Goal: Task Accomplishment & Management: Use online tool/utility

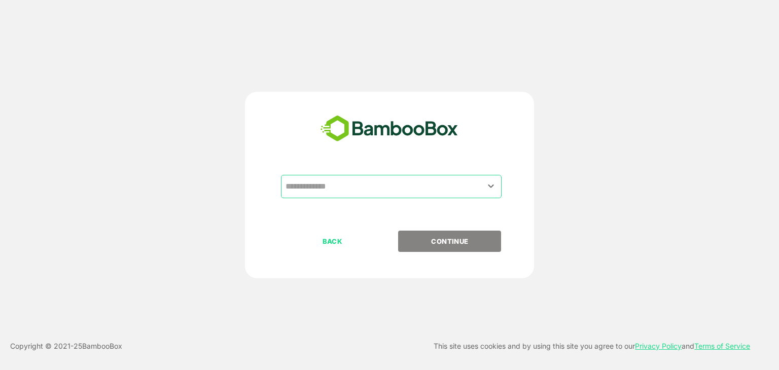
click at [368, 179] on input "text" at bounding box center [391, 186] width 217 height 19
click at [354, 184] on input "text" at bounding box center [391, 186] width 217 height 19
click at [488, 189] on icon "Open" at bounding box center [491, 186] width 12 height 12
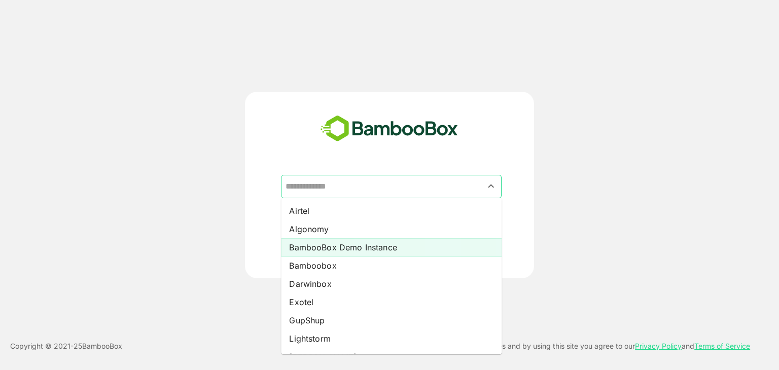
click at [357, 248] on li "BambooBox Demo Instance" at bounding box center [391, 248] width 221 height 18
type input "**********"
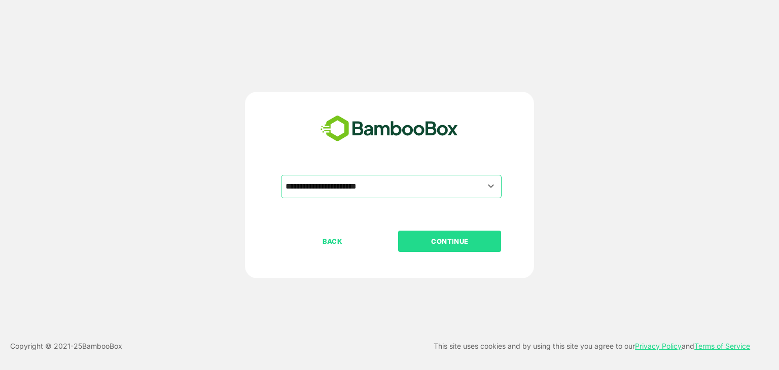
click at [429, 248] on button "CONTINUE" at bounding box center [449, 241] width 103 height 21
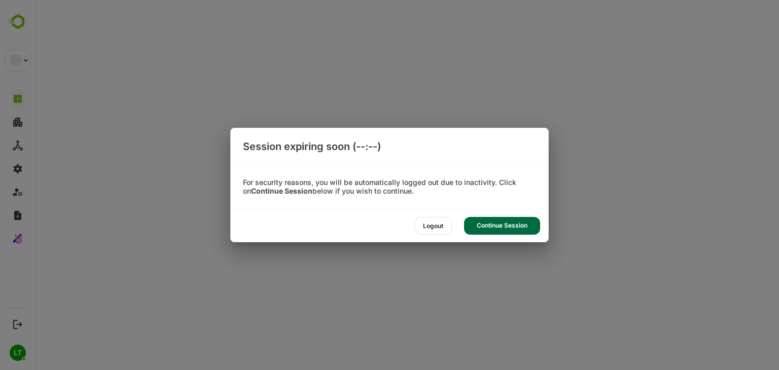
click at [473, 226] on div "Continue Session" at bounding box center [502, 226] width 76 height 18
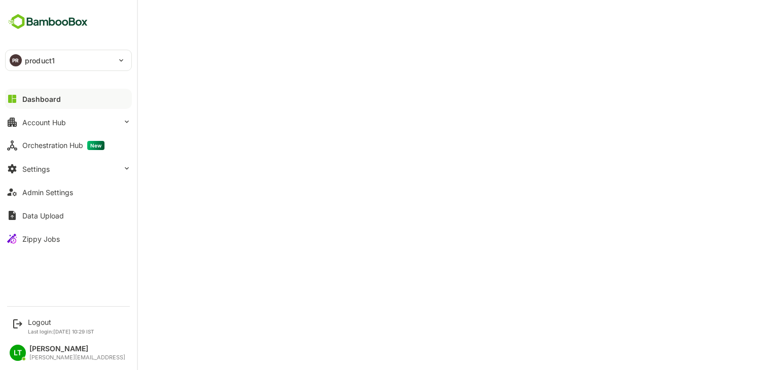
click at [85, 70] on div "PR product1" at bounding box center [63, 60] width 114 height 20
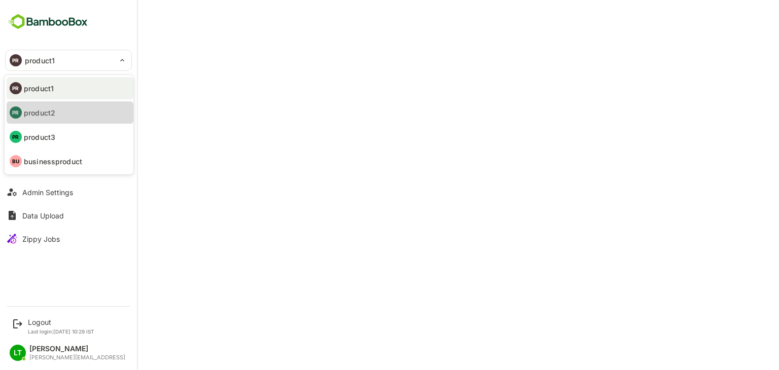
click at [86, 110] on li "PR product2" at bounding box center [70, 112] width 127 height 22
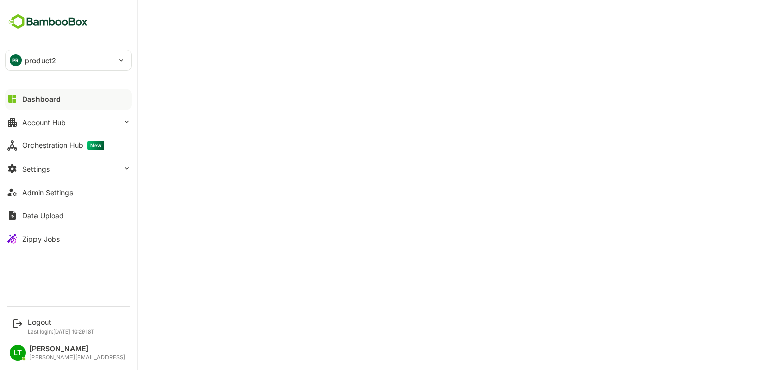
click at [71, 56] on div "PR product2" at bounding box center [63, 60] width 114 height 20
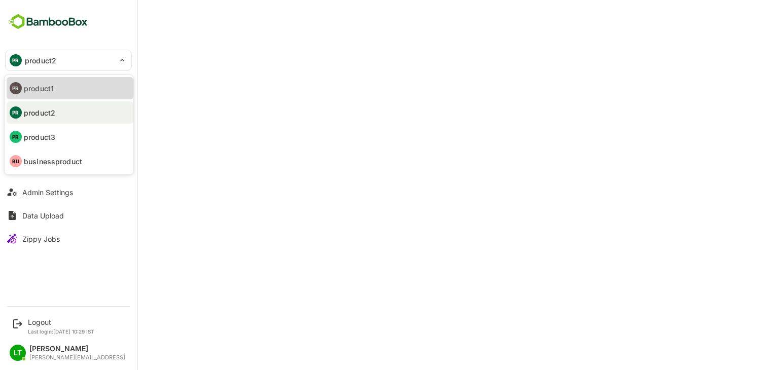
click at [73, 92] on li "PR product1" at bounding box center [70, 88] width 127 height 22
type input "********"
